Goal: Task Accomplishment & Management: Manage account settings

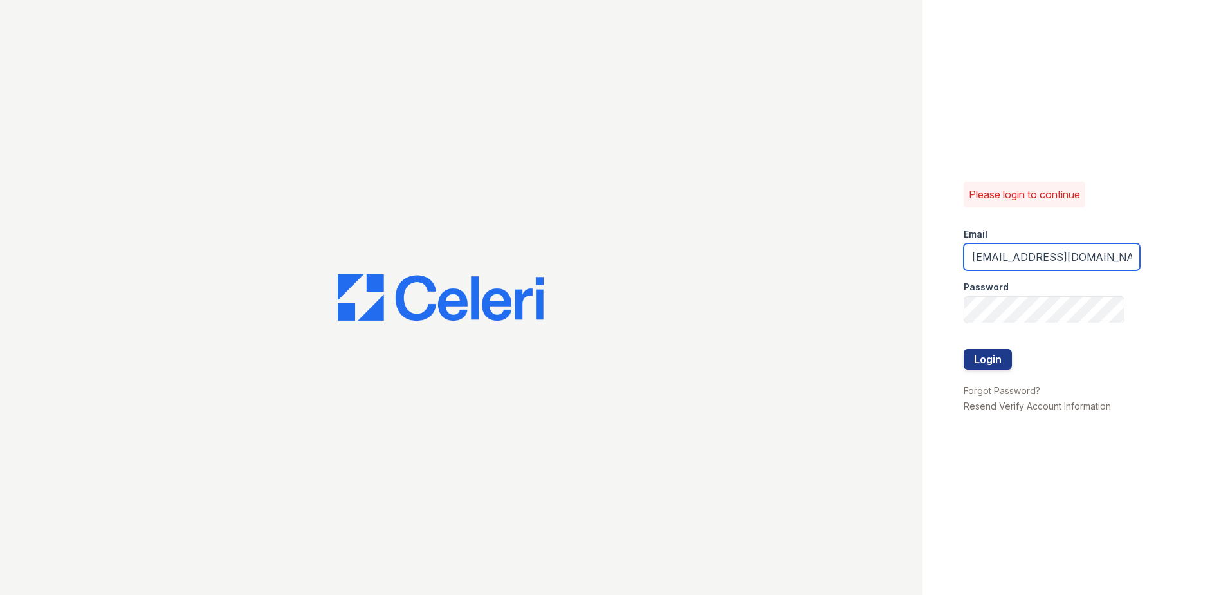
click at [988, 251] on input "[EMAIL_ADDRESS][DOMAIN_NAME]" at bounding box center [1052, 256] width 176 height 27
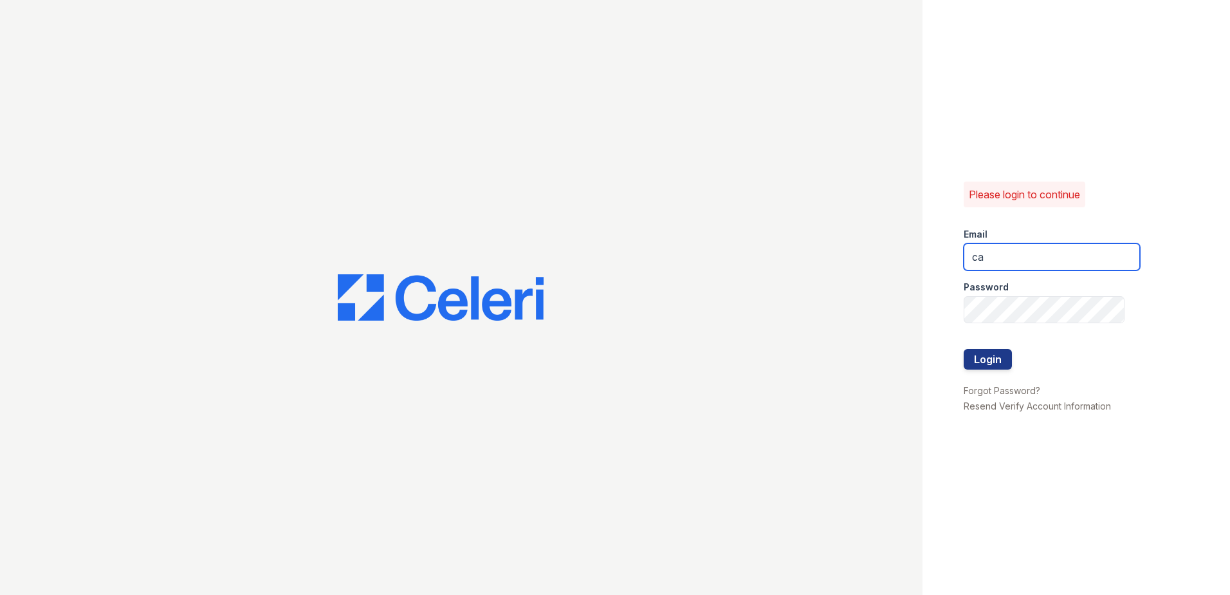
type input "c"
type input "erica.carpenter@trinity-pm.com"
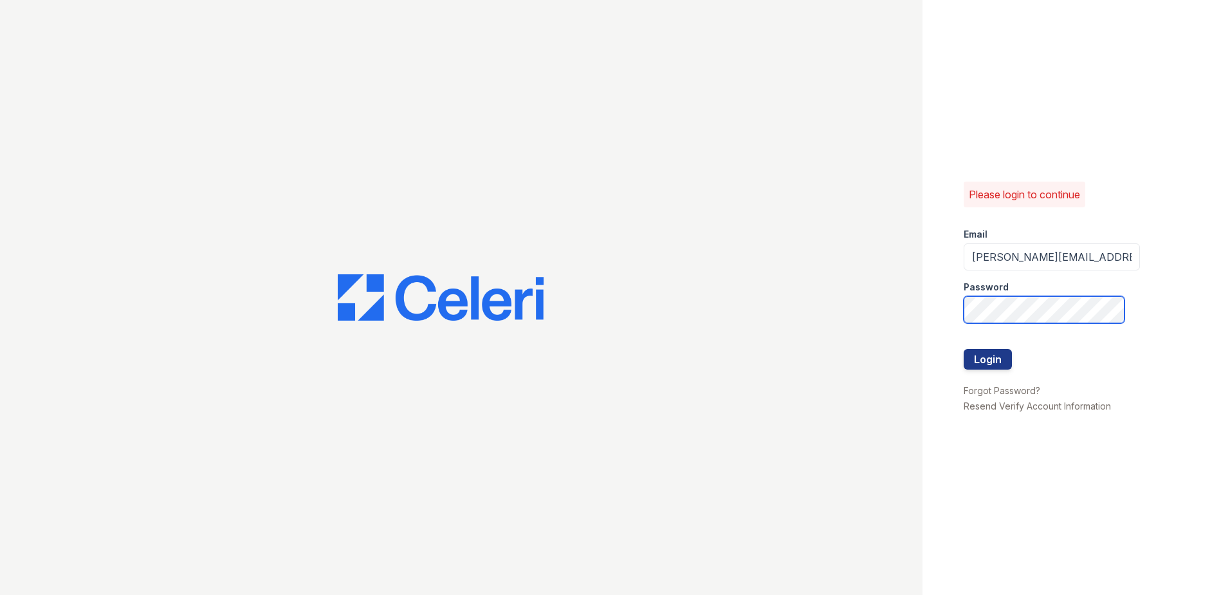
click at [964, 349] on button "Login" at bounding box center [988, 359] width 48 height 21
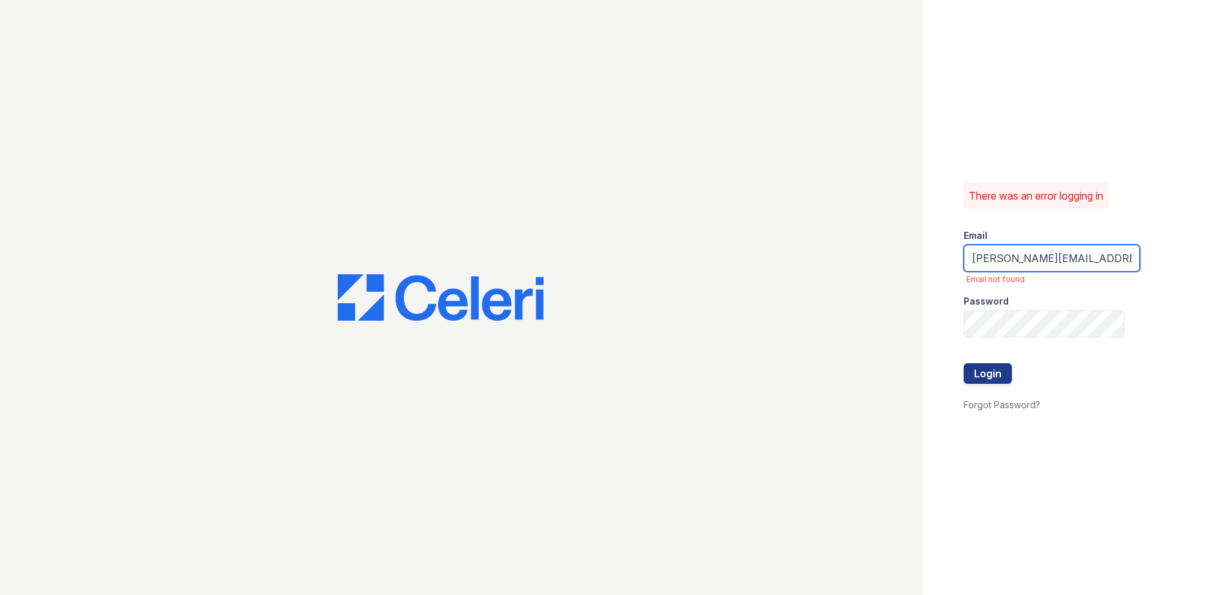
click at [1028, 262] on input "erica.carpenter@trinity-pm.com" at bounding box center [1052, 258] width 176 height 27
click at [1082, 260] on input "erica.carpenter@trinity-pm.com" at bounding box center [1052, 258] width 176 height 27
click at [939, 262] on div "There was an error logging in Email erica.carpenter@trinity-pm.com Email not fo…" at bounding box center [1077, 297] width 308 height 595
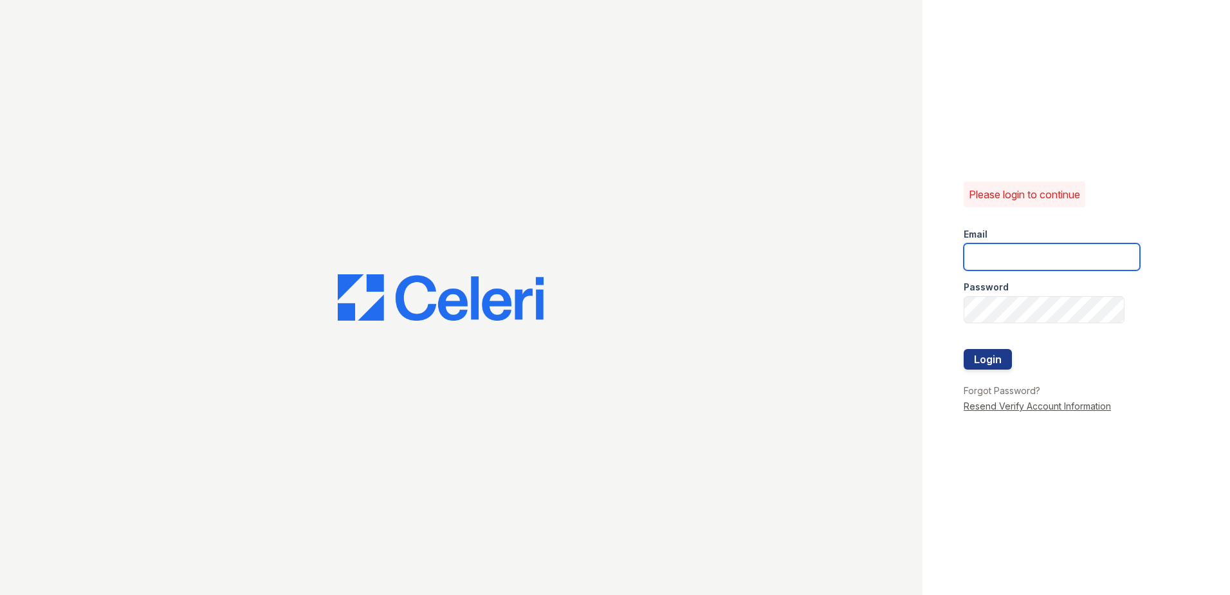
type input "[EMAIL_ADDRESS][DOMAIN_NAME]"
click at [999, 405] on link "Resend Verify Account Information" at bounding box center [1037, 405] width 147 height 11
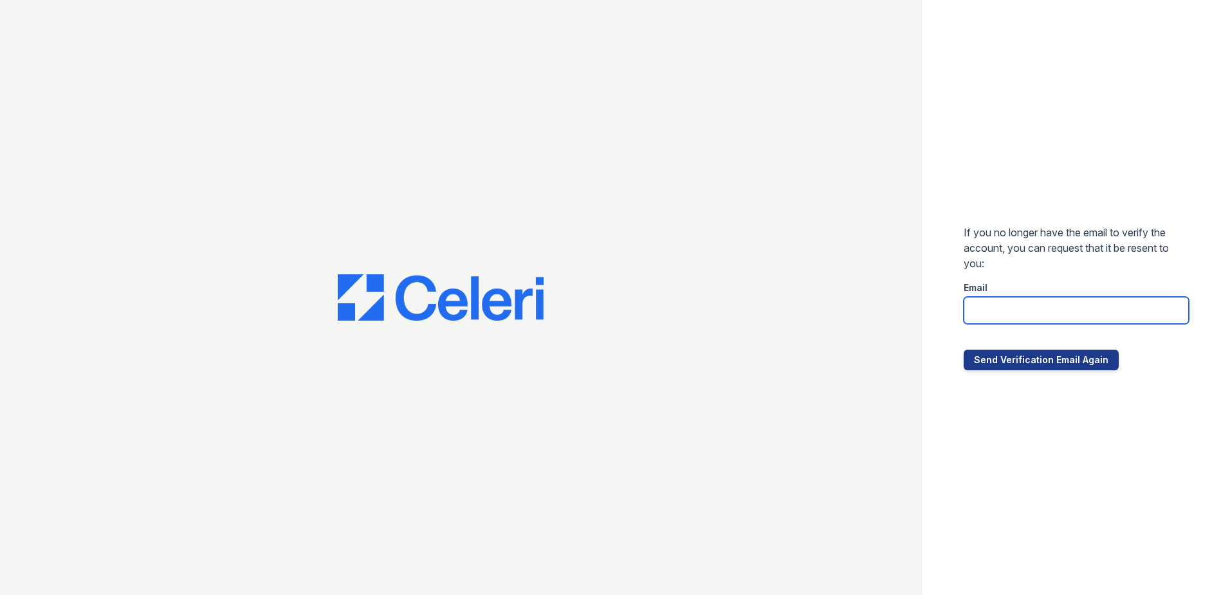
click at [1001, 313] on input "email" at bounding box center [1076, 310] width 225 height 27
type input "[PERSON_NAME][EMAIL_ADDRESS][PERSON_NAME][DOMAIN_NAME]"
click at [1038, 341] on div at bounding box center [1076, 337] width 225 height 26
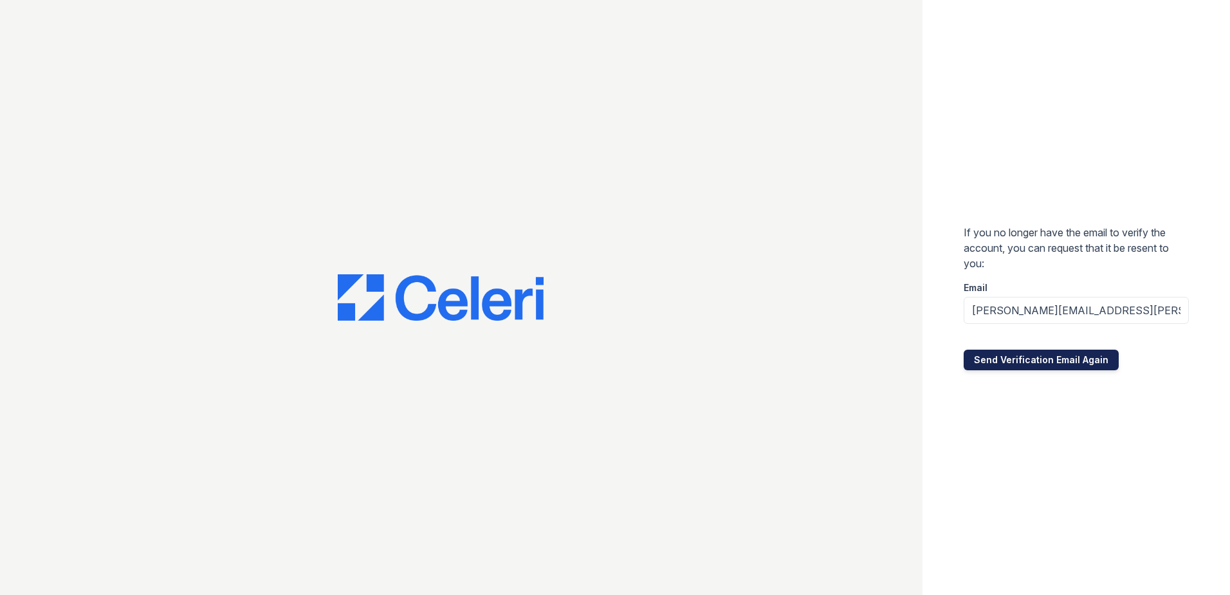
click at [1026, 365] on button "Send Verification Email Again" at bounding box center [1041, 359] width 155 height 21
